Goal: Information Seeking & Learning: Learn about a topic

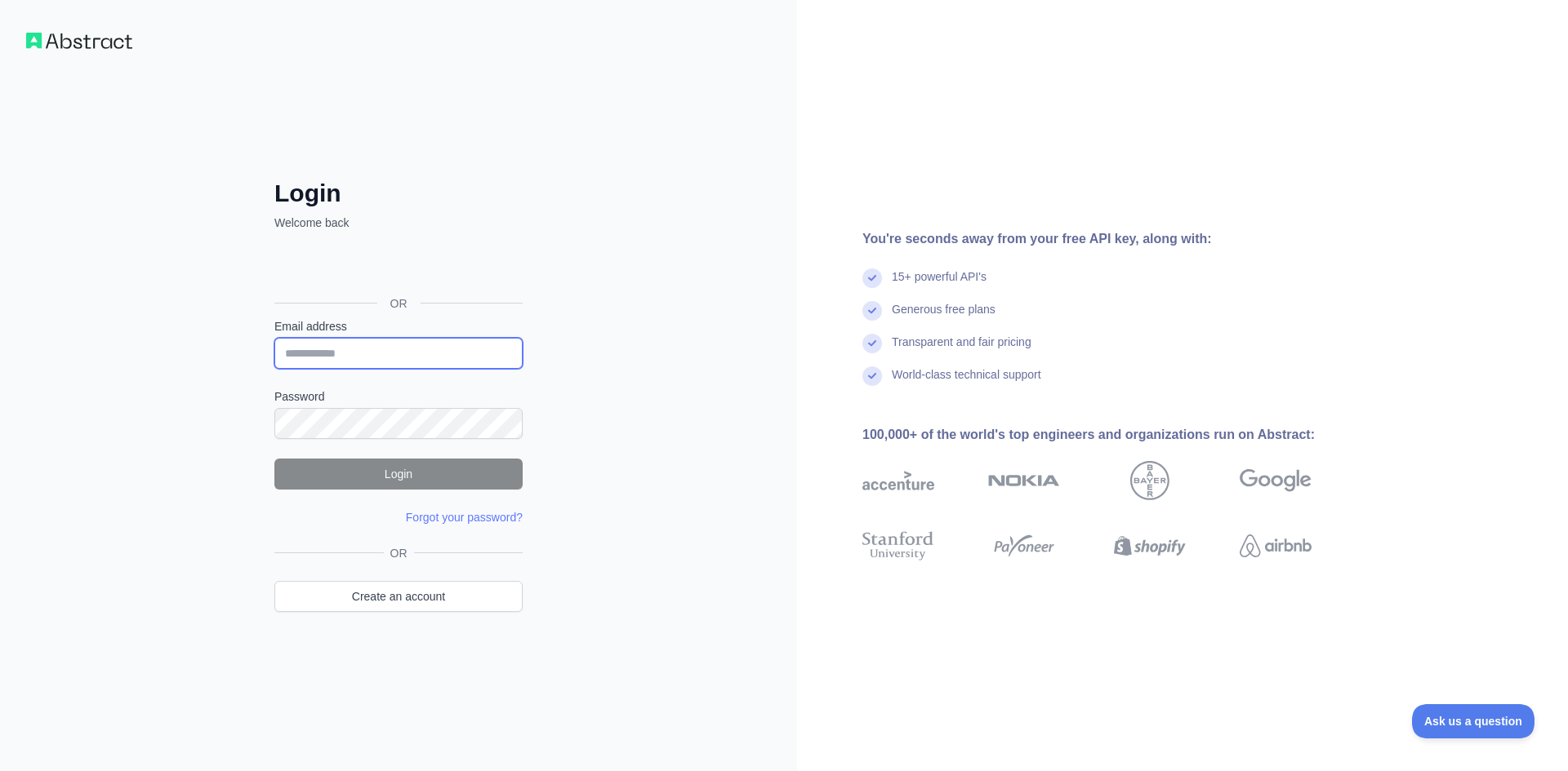
type input "**********"
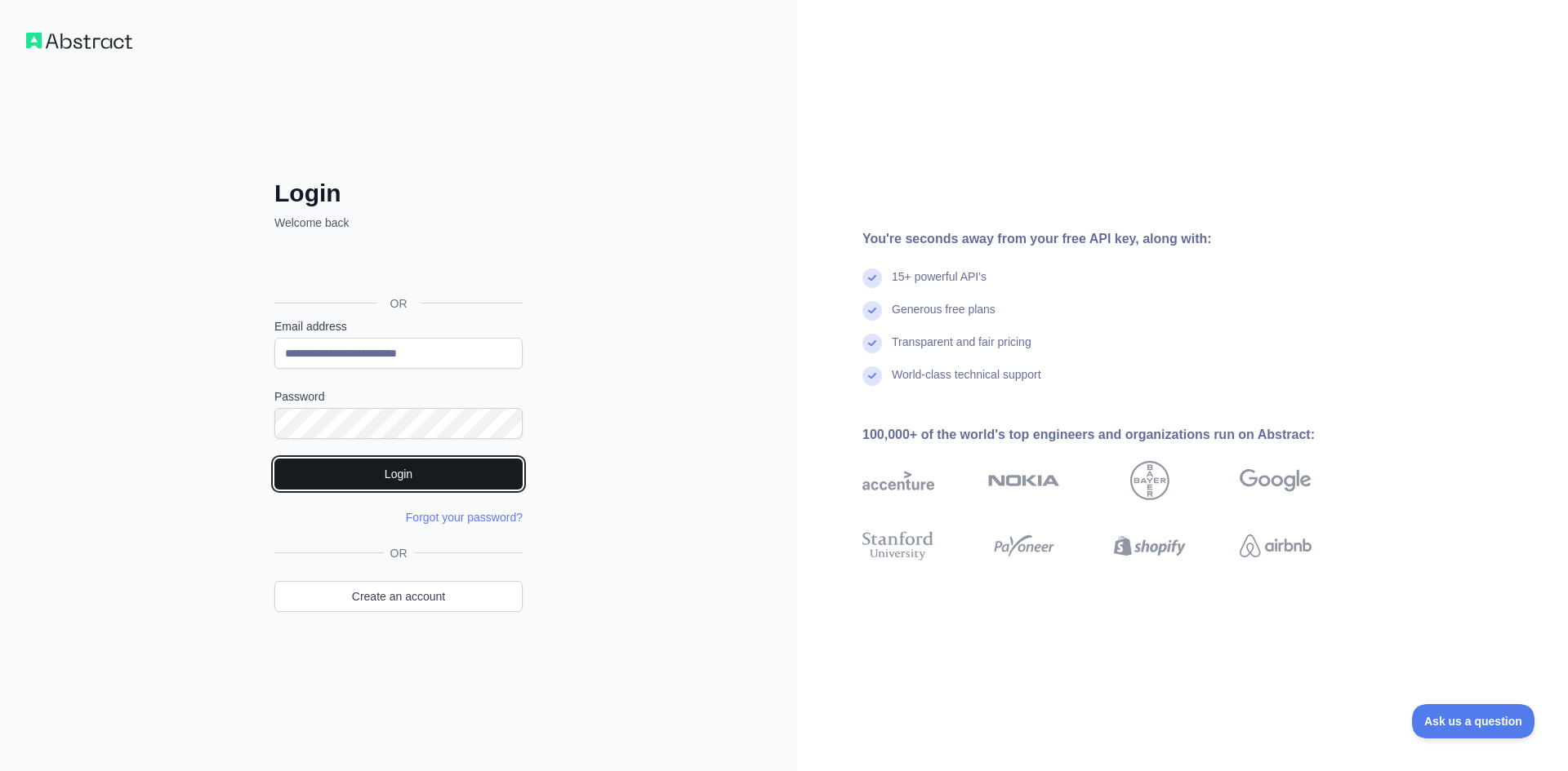
click at [402, 469] on button "Login" at bounding box center [398, 473] width 248 height 31
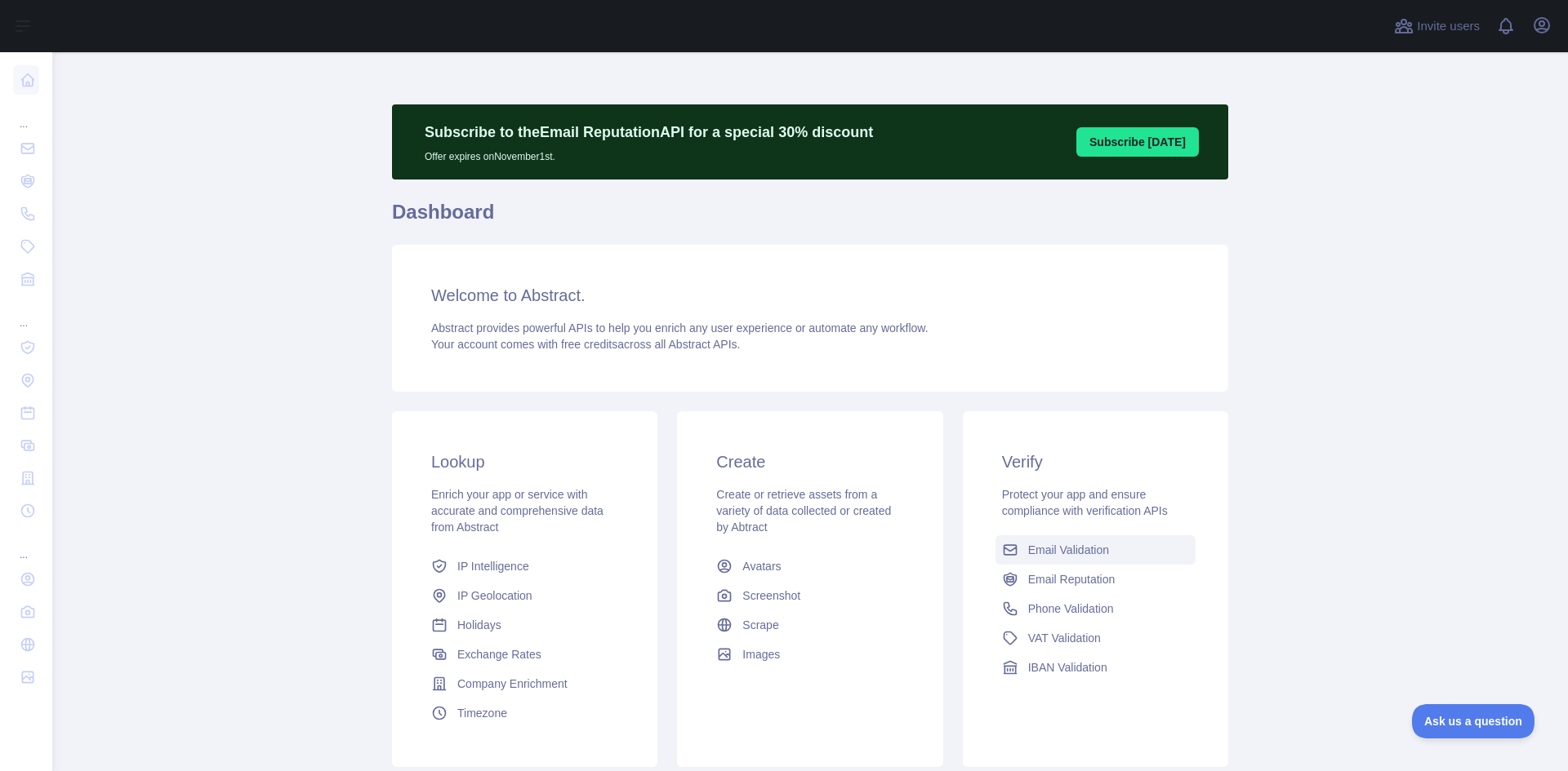
click at [1039, 550] on span "Email Validation" at bounding box center [1068, 550] width 80 height 16
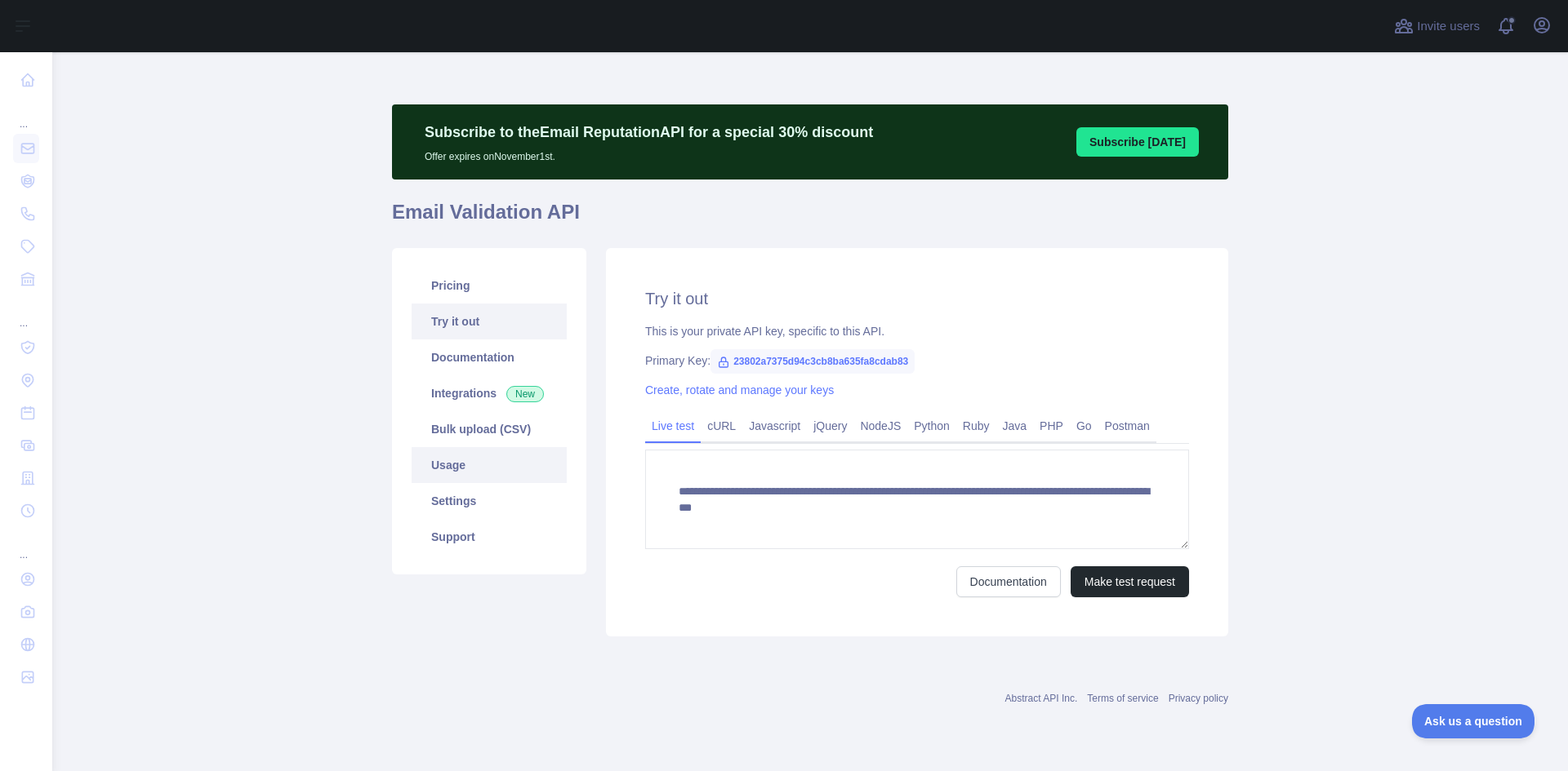
click at [456, 468] on link "Usage" at bounding box center [489, 465] width 155 height 36
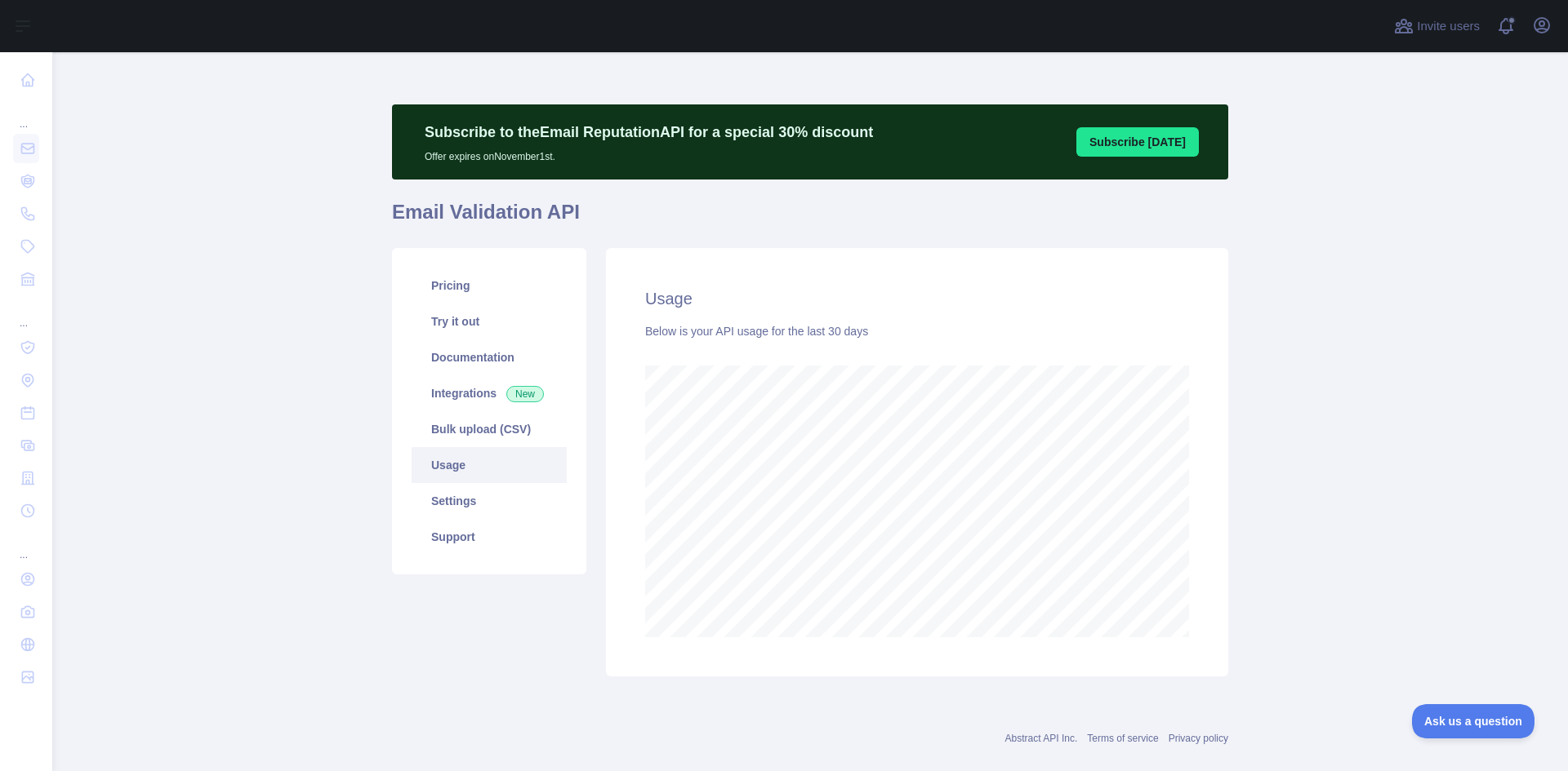
scroll to position [719, 1503]
click at [447, 286] on link "Pricing" at bounding box center [489, 285] width 155 height 36
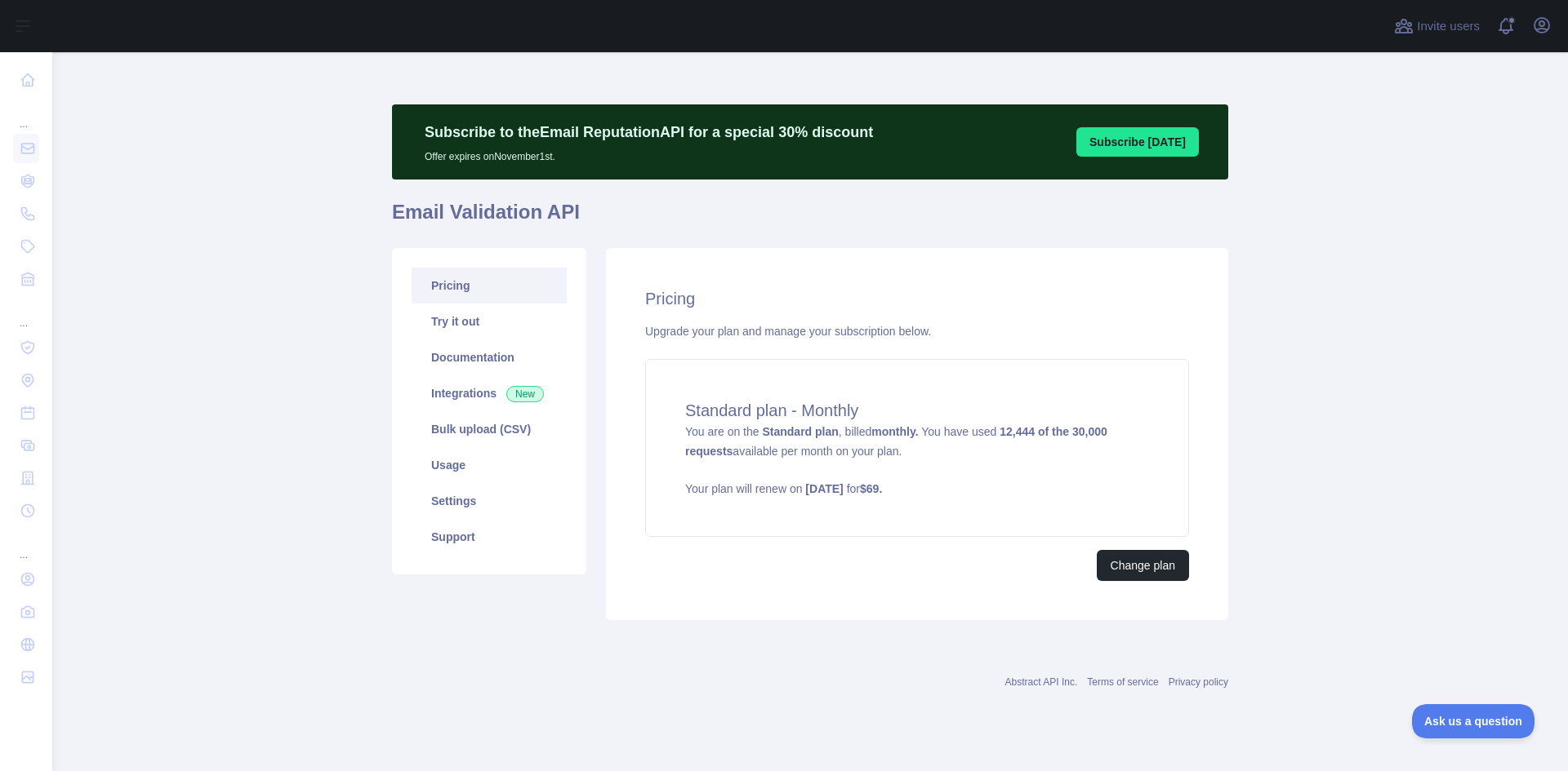
click at [303, 349] on main "Subscribe to the Email Reputation API for a special 30 % discount Offer expires…" at bounding box center [809, 411] width 1515 height 719
